Goal: Find contact information: Find contact information

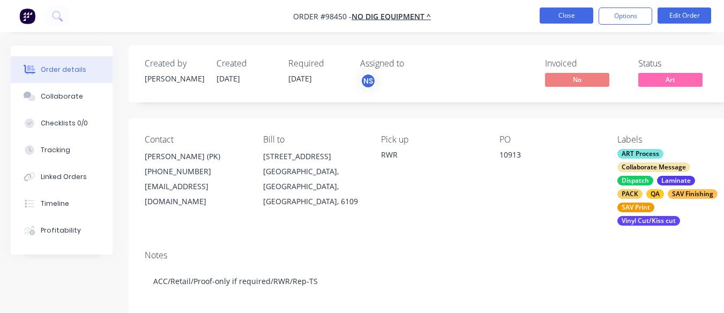
click at [566, 18] on button "Close" at bounding box center [566, 15] width 54 height 16
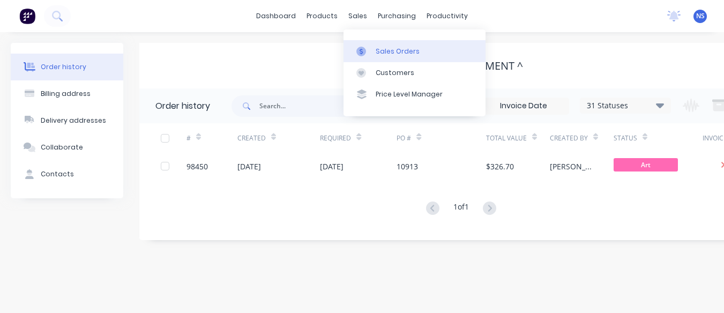
click at [401, 49] on div "Sales Orders" at bounding box center [397, 52] width 44 height 10
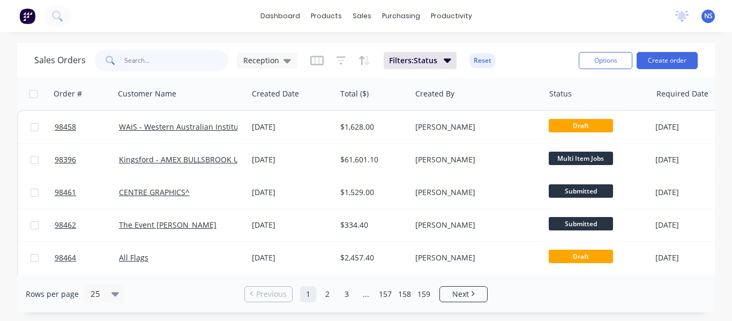
click at [139, 61] on input "text" at bounding box center [176, 60] width 104 height 21
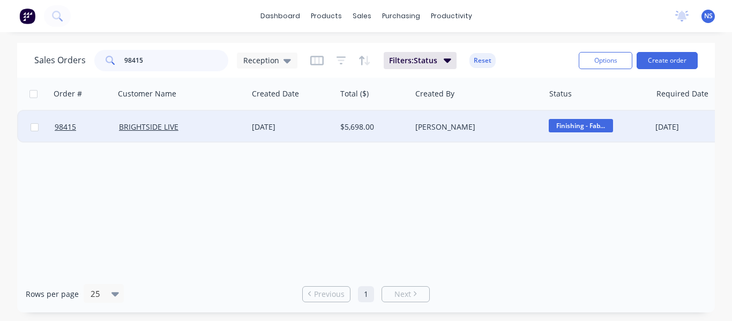
type input "98415"
click at [212, 124] on div "BRIGHTSIDE LIVE" at bounding box center [178, 127] width 118 height 11
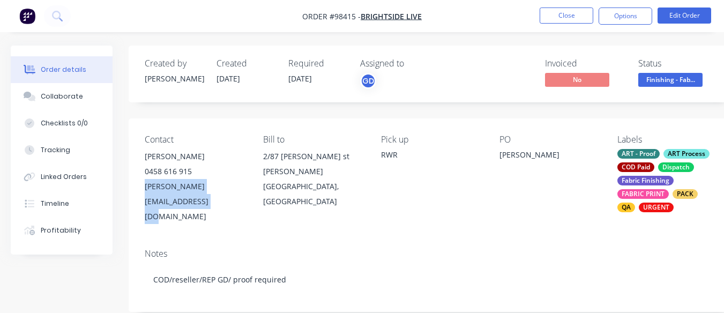
drag, startPoint x: 143, startPoint y: 185, endPoint x: 253, endPoint y: 187, distance: 110.4
click at [253, 187] on div "Contact Dave Salt 0458 616 915 dave.salt@brightsidelive.net.au Bill to 2/87 Hec…" at bounding box center [432, 179] width 606 height 122
copy div "dave.salt@brightsidelive.net.au"
